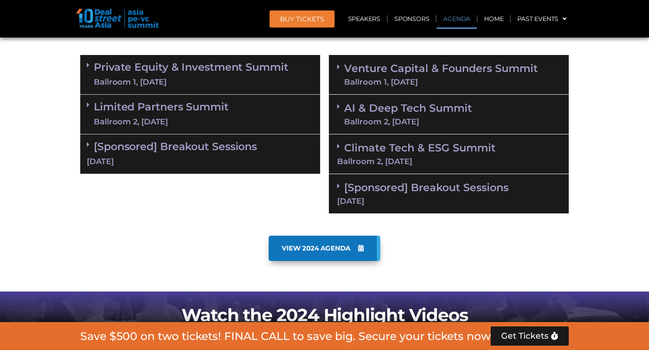
scroll to position [581, 0]
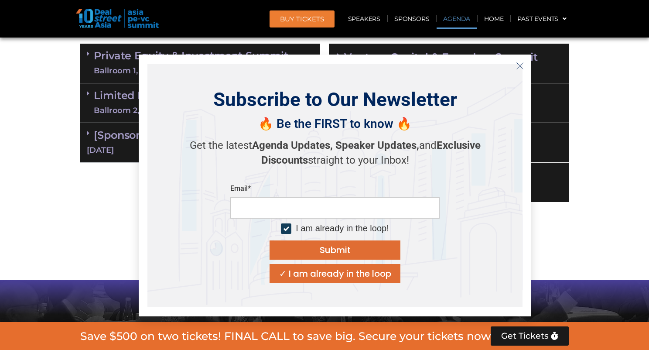
click at [524, 65] on icon "Close" at bounding box center [520, 66] width 8 height 8
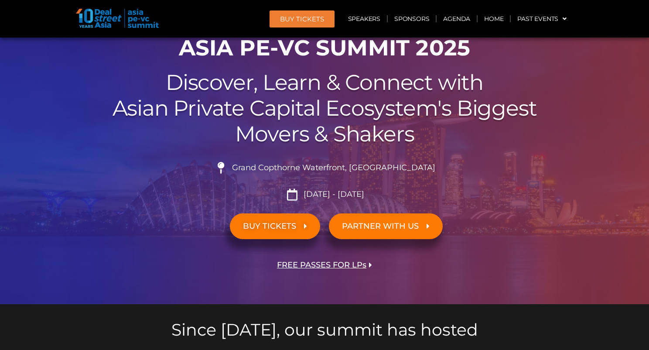
scroll to position [0, 0]
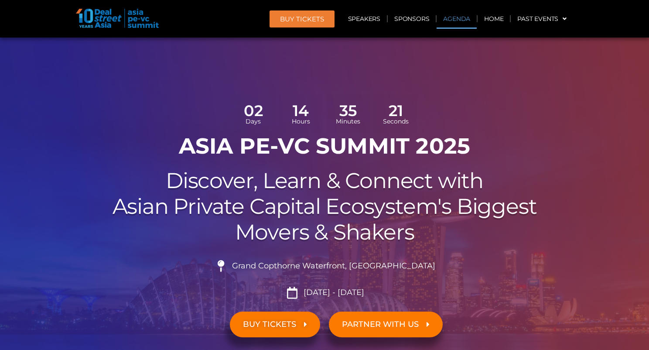
click at [459, 18] on link "Agenda" at bounding box center [457, 19] width 40 height 20
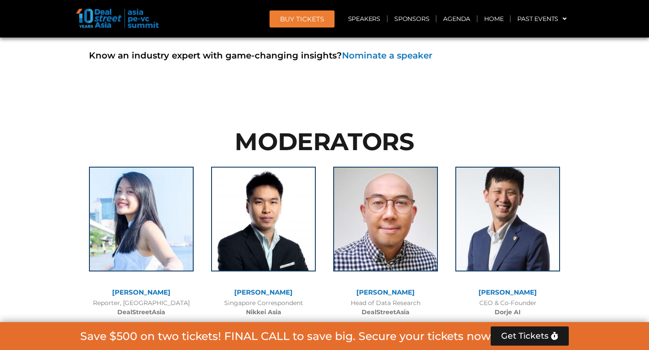
scroll to position [6465, 0]
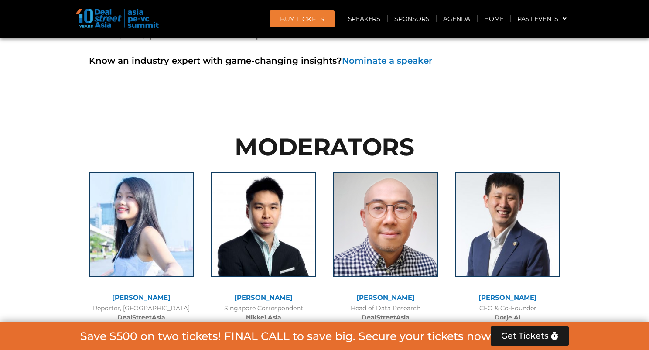
click at [269, 135] on h2 "MODERATORS" at bounding box center [324, 147] width 489 height 24
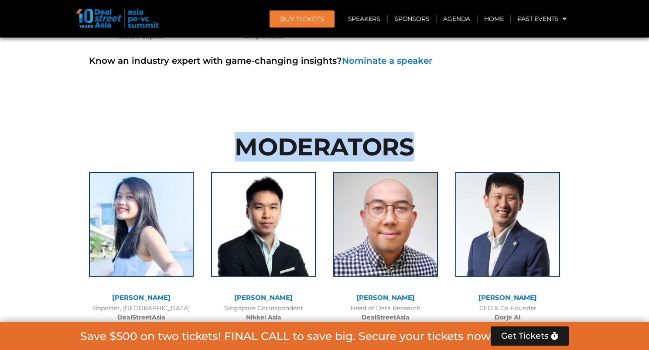
click at [269, 135] on h2 "MODERATORS" at bounding box center [324, 147] width 489 height 24
click at [366, 135] on h2 "MODERATORS" at bounding box center [324, 147] width 489 height 24
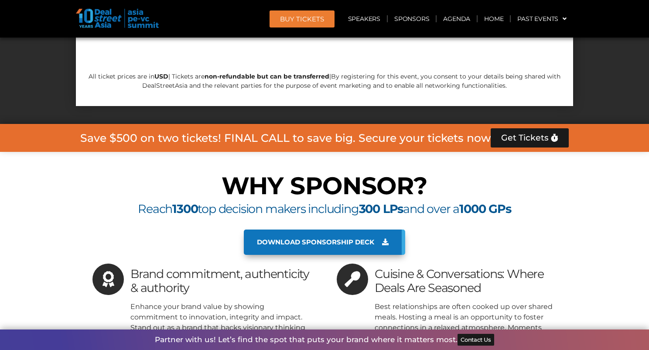
scroll to position [8670, 0]
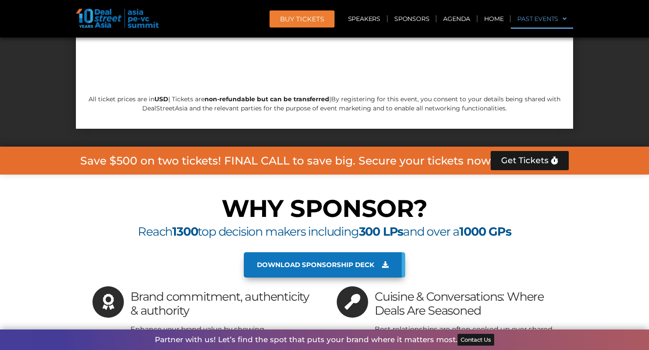
click at [542, 27] on link "Past Events" at bounding box center [542, 19] width 62 height 20
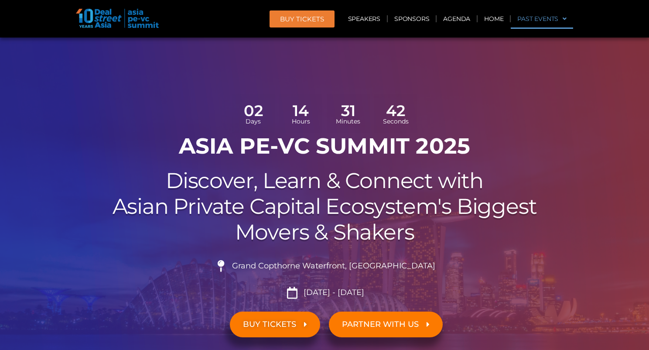
click at [542, 24] on link "Past Events" at bounding box center [542, 19] width 62 height 20
click at [499, 23] on link "Home" at bounding box center [494, 19] width 32 height 20
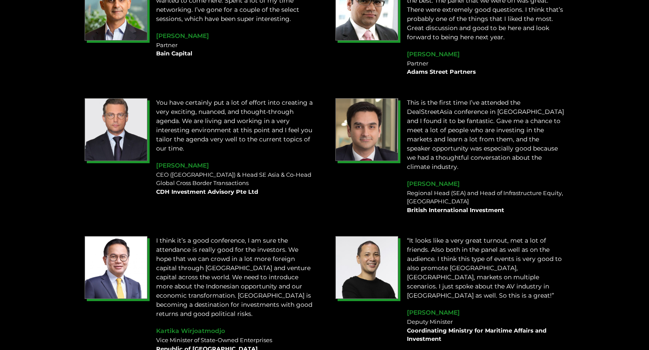
scroll to position [1222, 0]
